Goal: Task Accomplishment & Management: Manage account settings

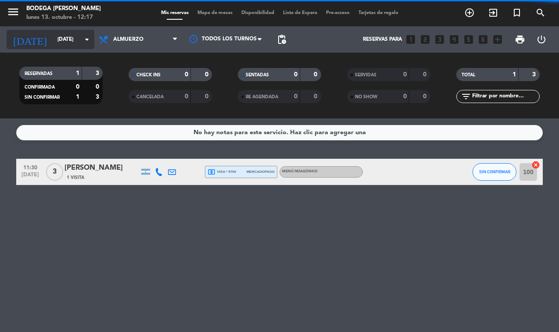
click at [79, 34] on input "[DATE]" at bounding box center [87, 39] width 69 height 15
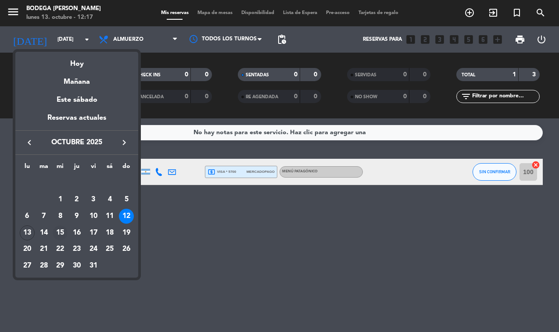
click at [61, 236] on div "15" at bounding box center [60, 233] width 15 height 15
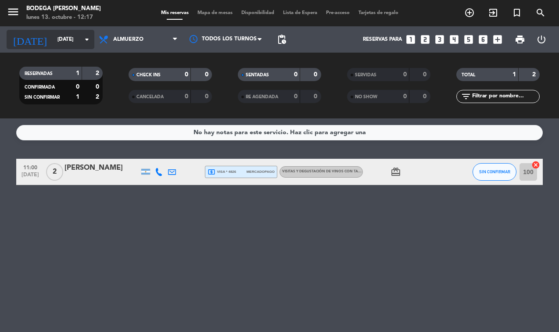
click at [67, 43] on input "[DATE]" at bounding box center [87, 39] width 69 height 15
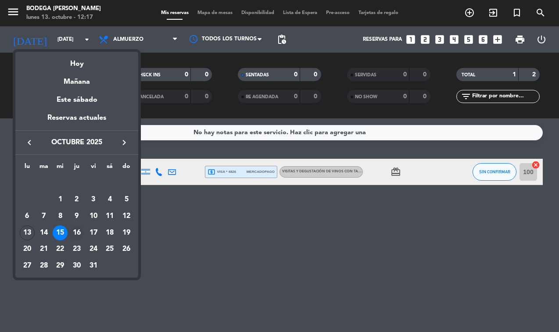
click at [81, 234] on div "16" at bounding box center [76, 233] width 15 height 15
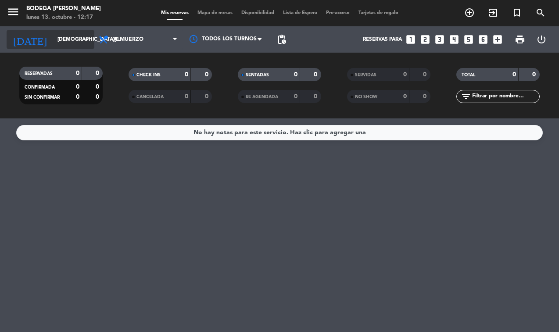
click at [77, 32] on input "[DEMOGRAPHIC_DATA][DATE]" at bounding box center [87, 39] width 69 height 15
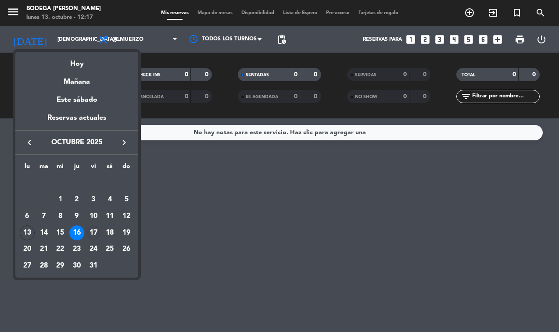
click at [95, 234] on div "17" at bounding box center [93, 233] width 15 height 15
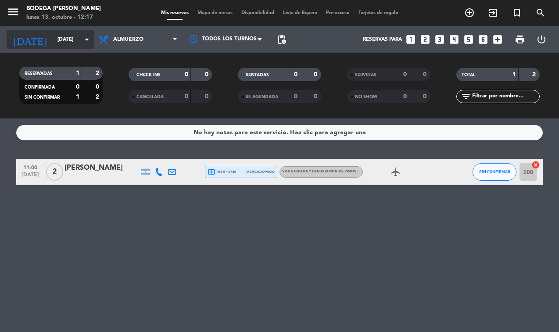
click at [81, 39] on input "[DATE]" at bounding box center [87, 39] width 69 height 15
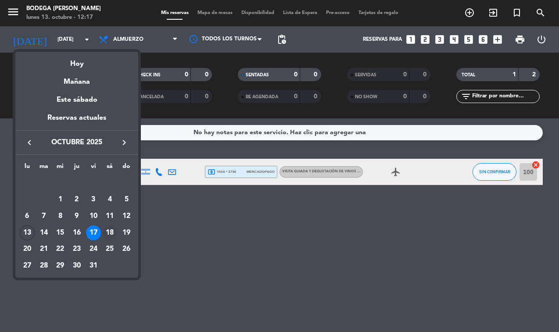
click at [113, 234] on div "18" at bounding box center [109, 233] width 15 height 15
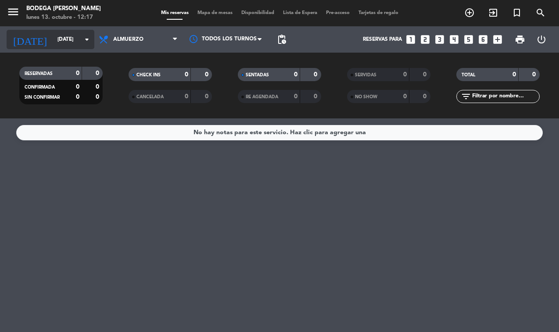
click at [79, 43] on input "[DATE]" at bounding box center [87, 39] width 69 height 15
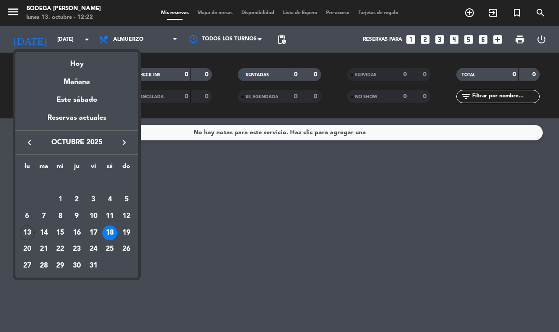
click at [265, 230] on div at bounding box center [279, 166] width 559 height 332
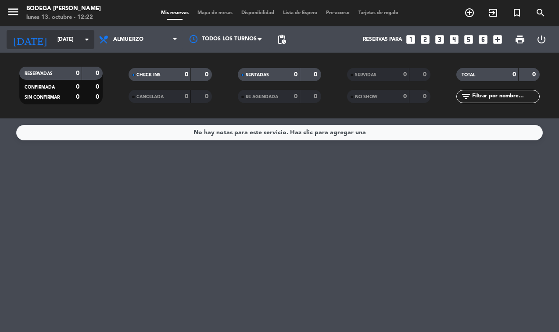
click at [61, 32] on input "[DATE]" at bounding box center [87, 39] width 69 height 15
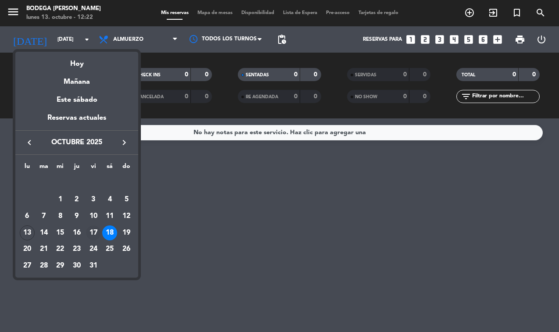
click at [95, 228] on div "17" at bounding box center [93, 233] width 15 height 15
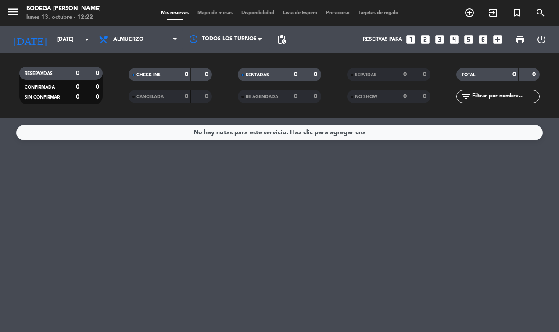
type input "[DATE]"
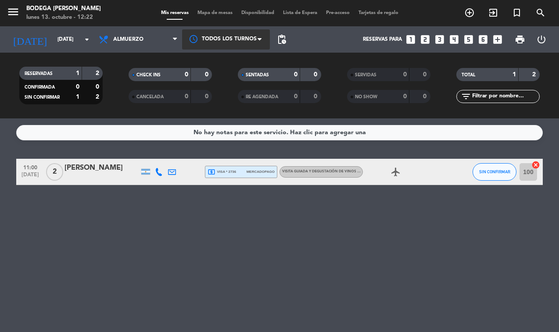
click at [264, 41] on span at bounding box center [262, 39] width 9 height 9
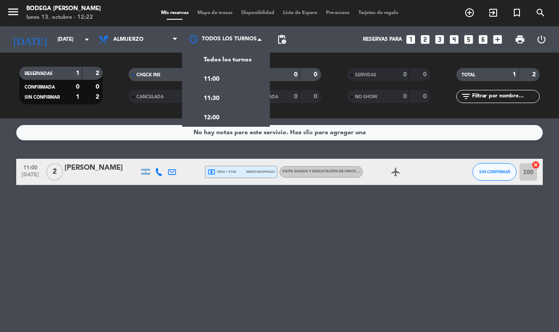
click at [286, 40] on span "pending_actions" at bounding box center [282, 39] width 11 height 11
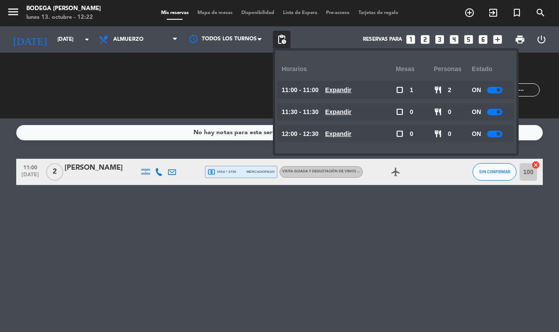
click at [500, 92] on div at bounding box center [494, 90] width 15 height 7
click at [497, 112] on span at bounding box center [499, 112] width 4 height 4
click at [499, 110] on div at bounding box center [494, 112] width 15 height 7
click at [499, 137] on div at bounding box center [494, 134] width 15 height 7
click at [454, 247] on div "No hay notas para este servicio. Haz clic para agregar una 11:00 [DATE] 2 [PERS…" at bounding box center [279, 226] width 559 height 214
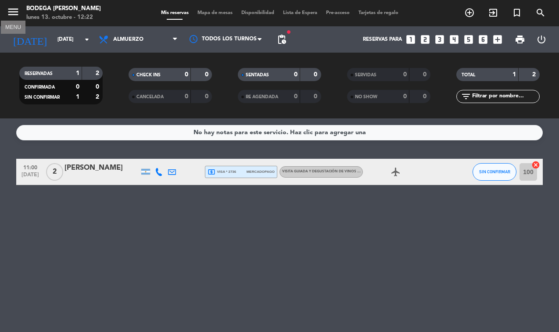
click at [19, 17] on icon "menu" at bounding box center [13, 11] width 13 height 13
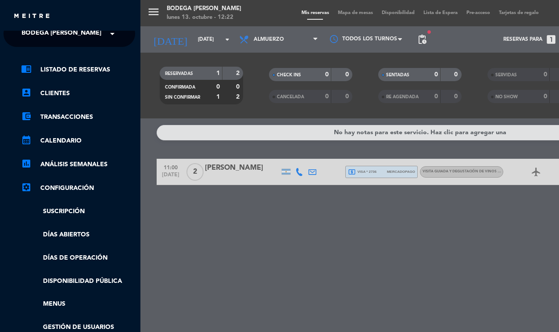
scroll to position [10, 1]
click at [75, 140] on link "calendar_month Calendario" at bounding box center [78, 141] width 114 height 11
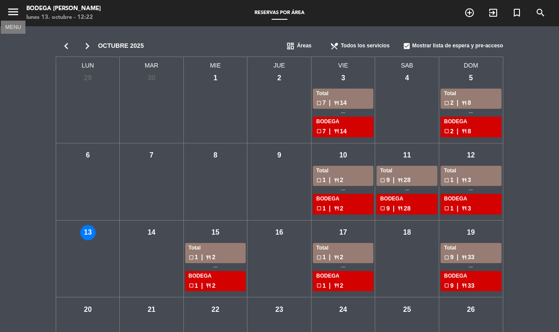
click at [11, 18] on icon "menu" at bounding box center [13, 11] width 13 height 13
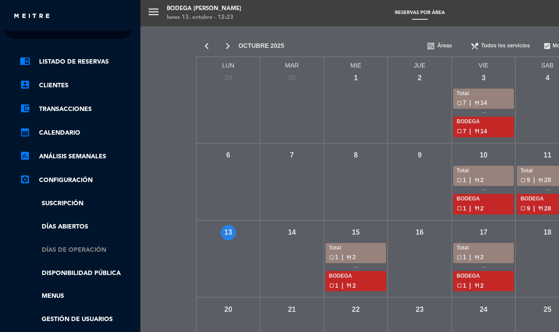
scroll to position [18, 2]
click at [72, 225] on link "Días abiertos" at bounding box center [77, 227] width 114 height 10
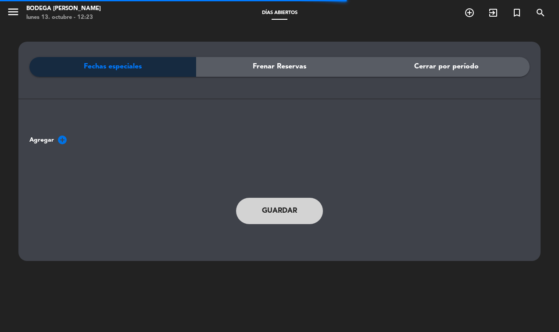
click at [269, 72] on span "Frenar Reservas" at bounding box center [280, 66] width 54 height 11
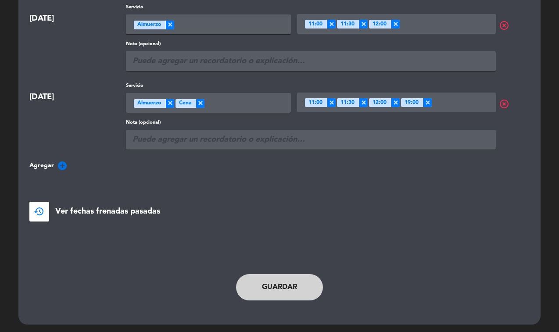
scroll to position [122, 0]
click at [292, 293] on button "Guardar" at bounding box center [279, 288] width 87 height 26
